Goal: Navigation & Orientation: Locate item on page

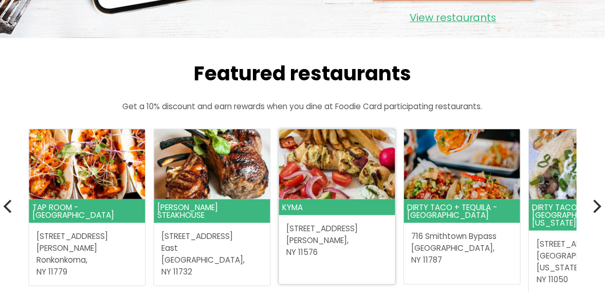
scroll to position [257, 0]
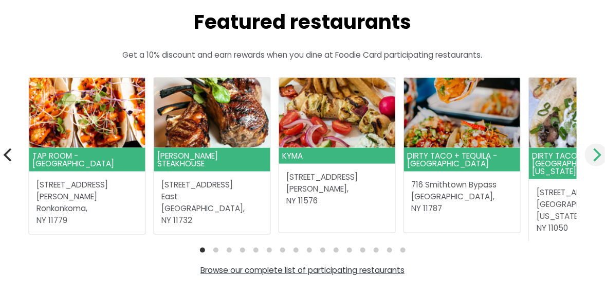
click at [599, 154] on icon "Next" at bounding box center [598, 154] width 8 height 13
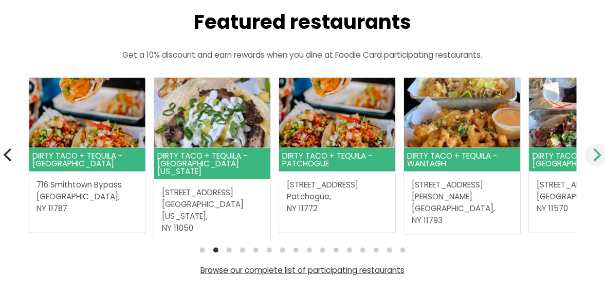
click at [599, 154] on icon "Next" at bounding box center [598, 154] width 8 height 13
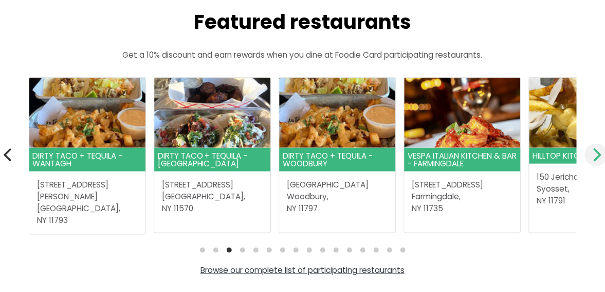
click at [599, 154] on icon "Next" at bounding box center [598, 154] width 8 height 13
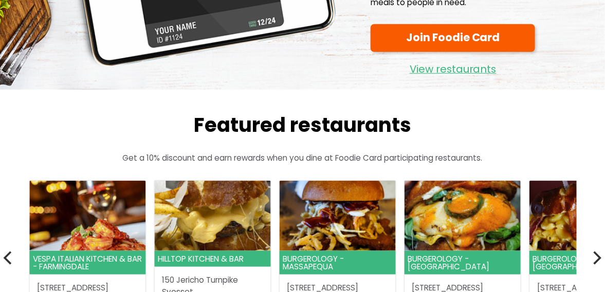
scroll to position [206, 0]
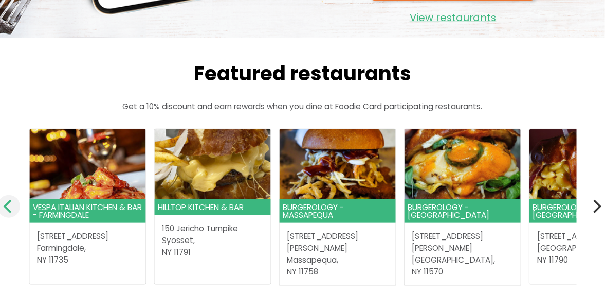
click at [9, 203] on icon "Previous" at bounding box center [7, 206] width 8 height 13
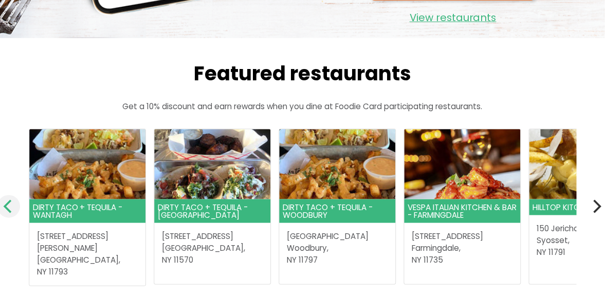
click at [9, 203] on icon "Previous" at bounding box center [7, 206] width 8 height 13
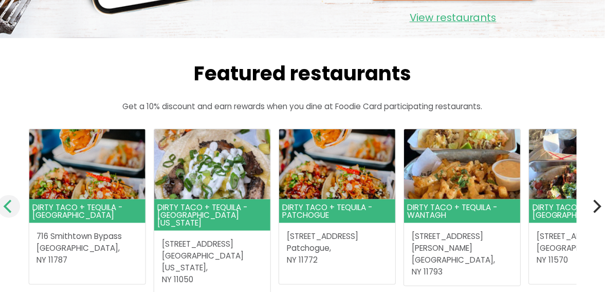
click at [9, 203] on icon "Previous" at bounding box center [7, 206] width 8 height 13
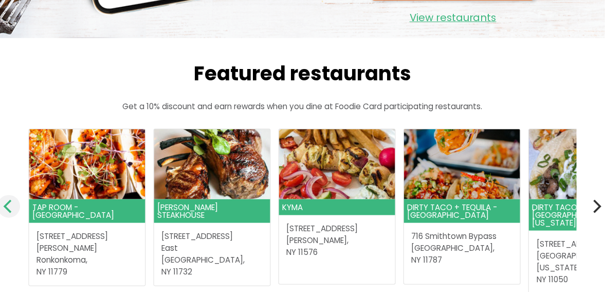
click at [9, 203] on icon "Previous" at bounding box center [7, 206] width 8 height 13
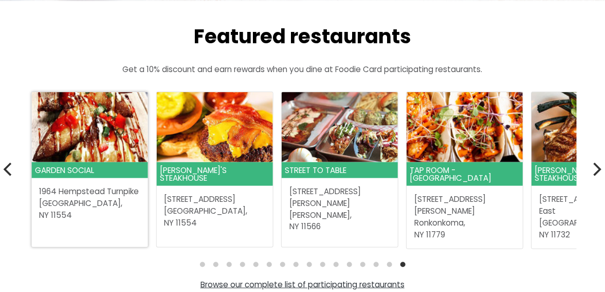
scroll to position [257, 0]
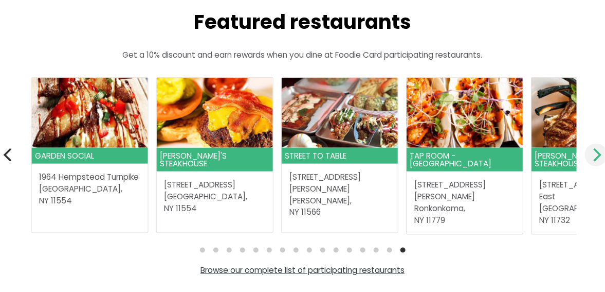
click at [594, 154] on icon "Next" at bounding box center [596, 154] width 13 height 13
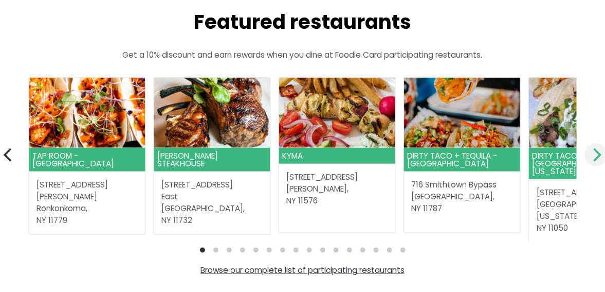
click at [599, 153] on icon "Next" at bounding box center [598, 154] width 8 height 13
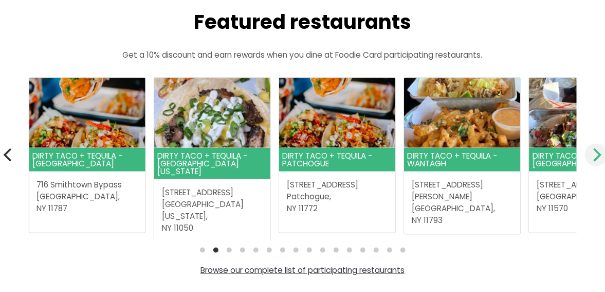
click at [599, 153] on icon "Next" at bounding box center [598, 154] width 8 height 13
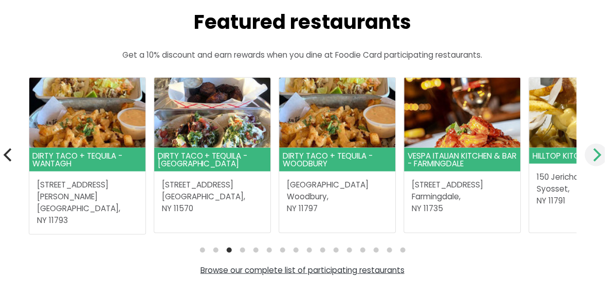
click at [599, 153] on icon "Next" at bounding box center [598, 154] width 8 height 13
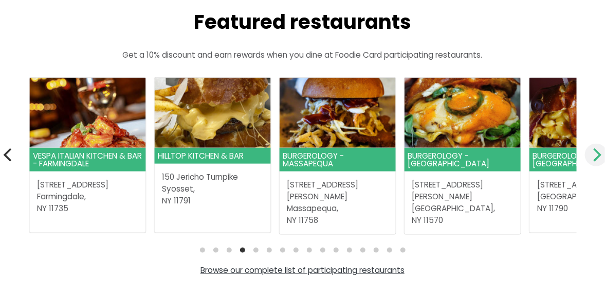
click at [599, 152] on icon "Next" at bounding box center [598, 154] width 8 height 13
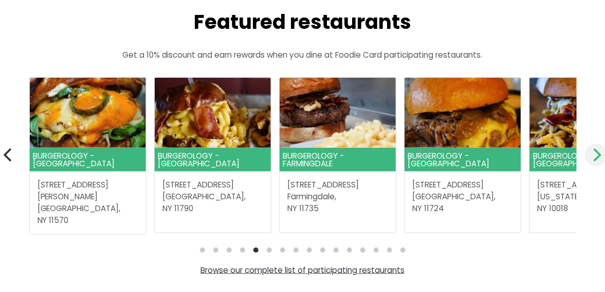
click at [600, 150] on icon "Next" at bounding box center [596, 154] width 13 height 13
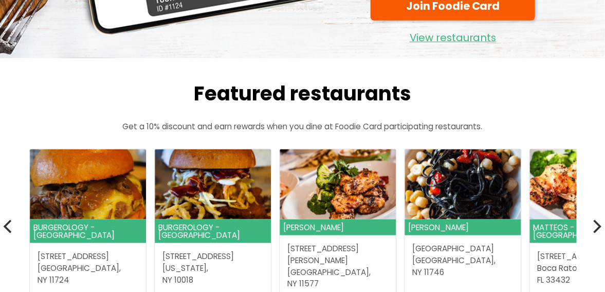
scroll to position [206, 0]
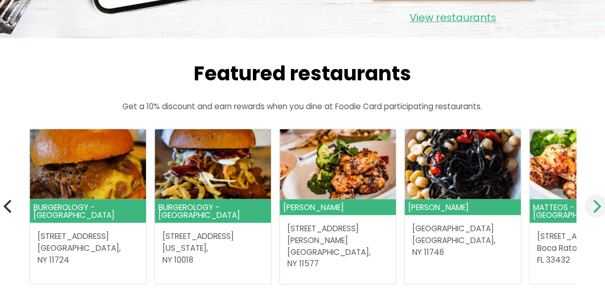
click at [598, 209] on icon "Next" at bounding box center [598, 206] width 8 height 13
